Goal: Navigation & Orientation: Go to known website

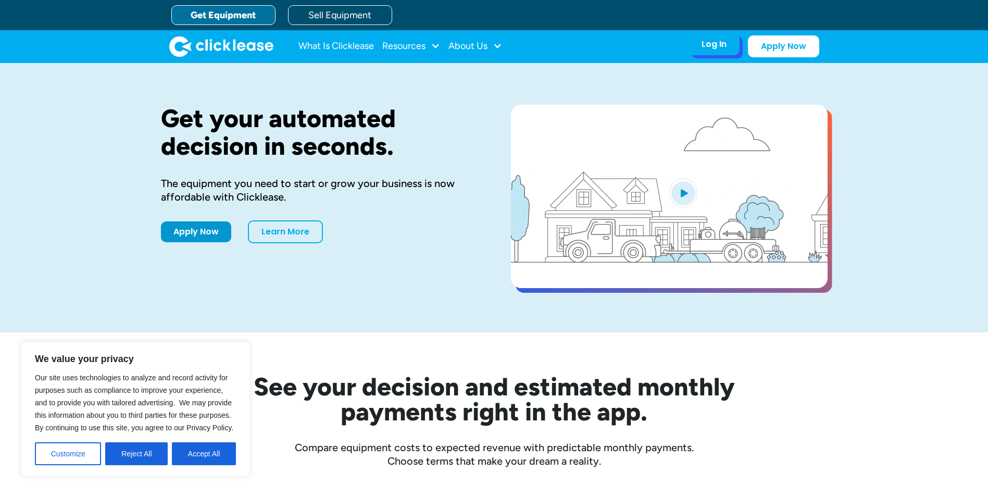
click at [714, 45] on div "Log In" at bounding box center [714, 44] width 25 height 10
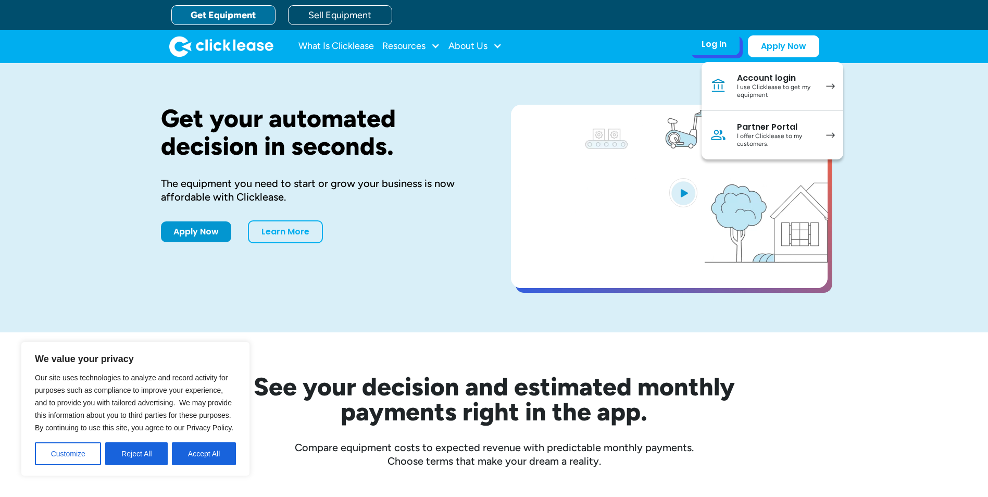
click at [760, 79] on div "Account login" at bounding box center [776, 78] width 79 height 10
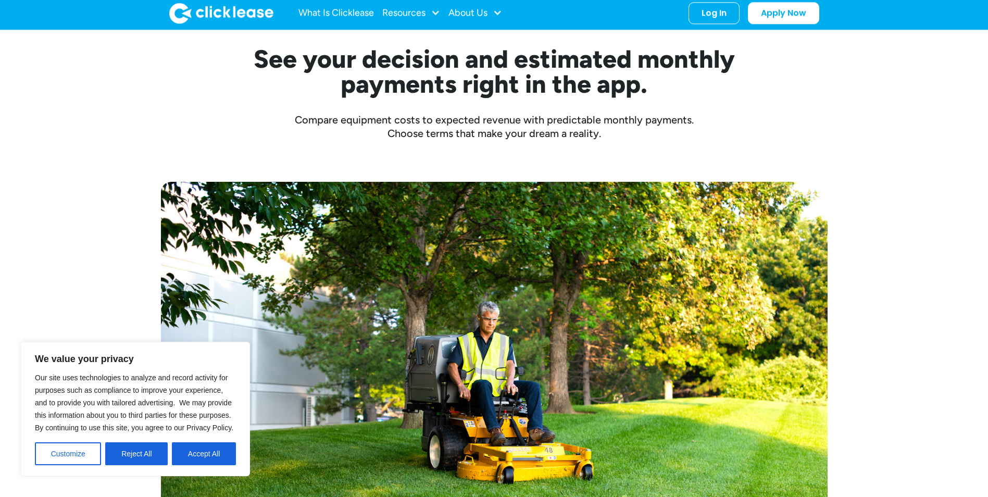
scroll to position [417, 0]
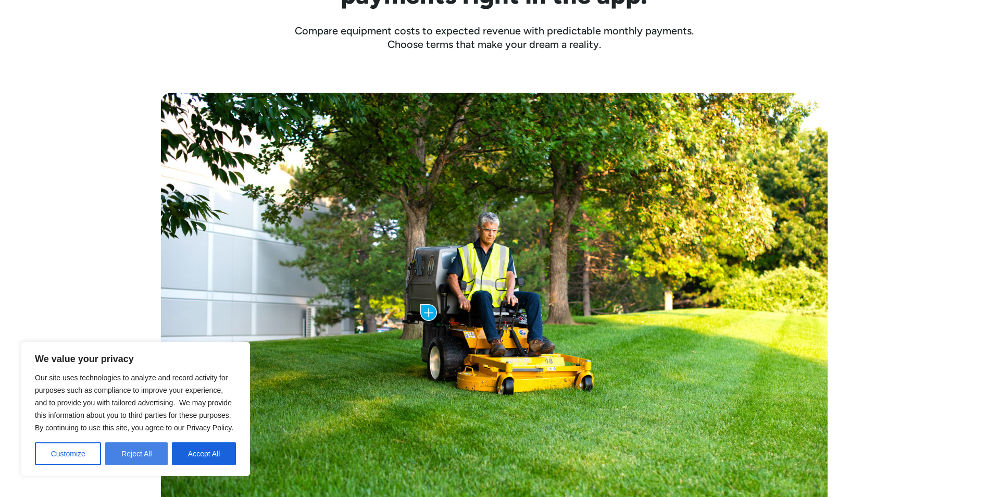
click at [117, 455] on button "Reject All" at bounding box center [136, 453] width 63 height 23
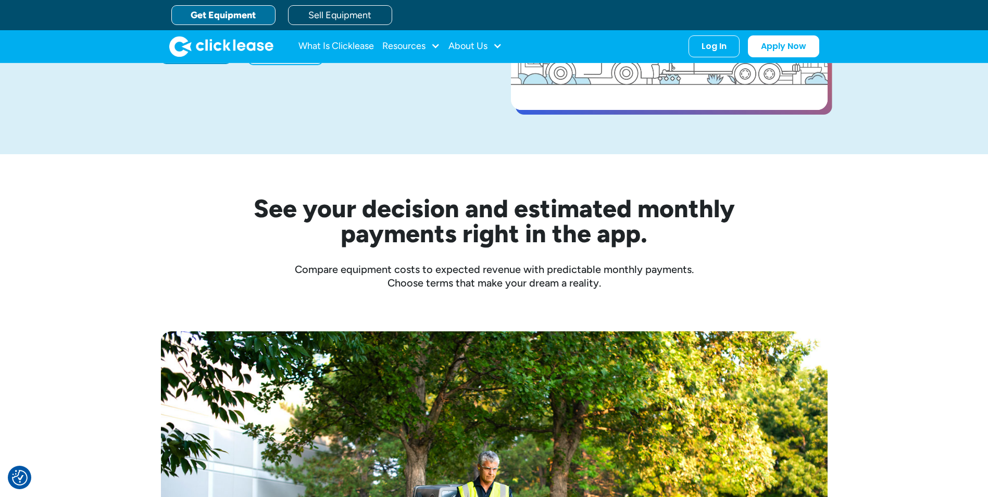
scroll to position [0, 0]
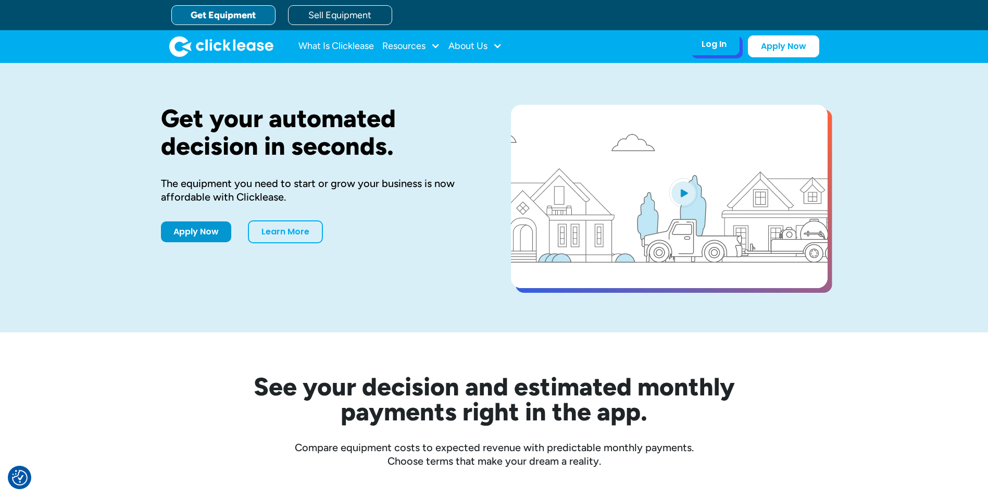
click at [702, 49] on div "Log In" at bounding box center [714, 44] width 25 height 10
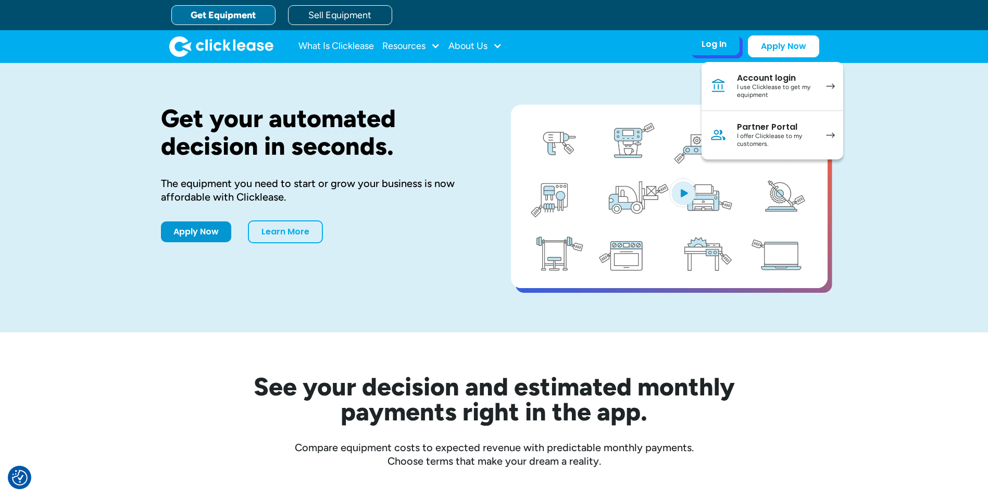
click at [746, 88] on div "I use Clicklease to get my equipment" at bounding box center [776, 91] width 79 height 16
